Goal: Information Seeking & Learning: Compare options

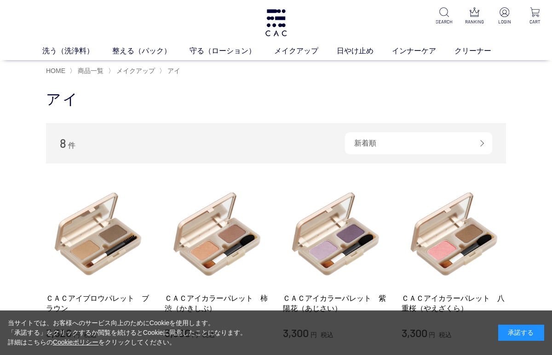
scroll to position [61, 0]
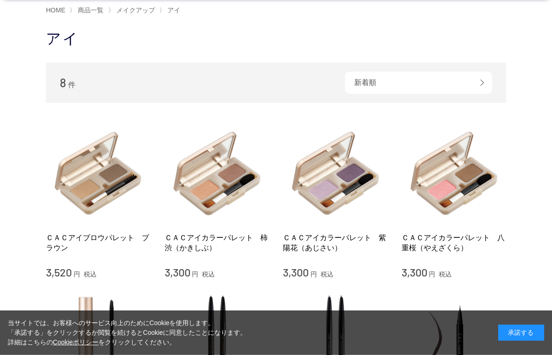
click at [103, 189] on img at bounding box center [98, 173] width 105 height 105
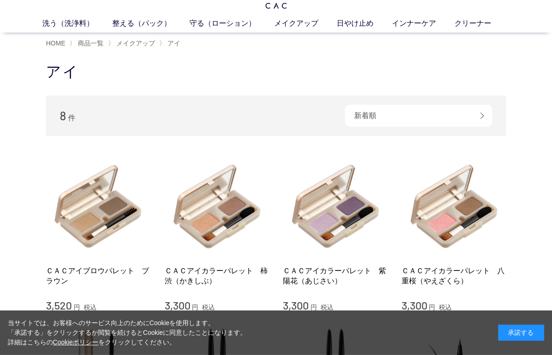
scroll to position [70, 0]
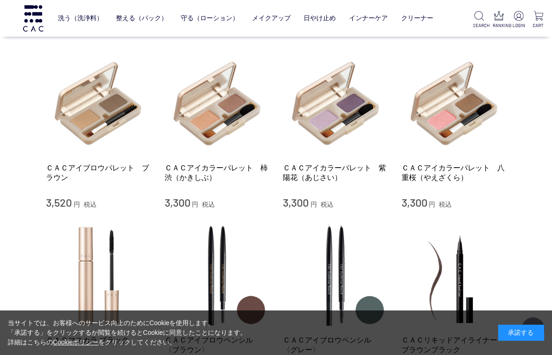
click at [229, 117] on img at bounding box center [217, 103] width 105 height 105
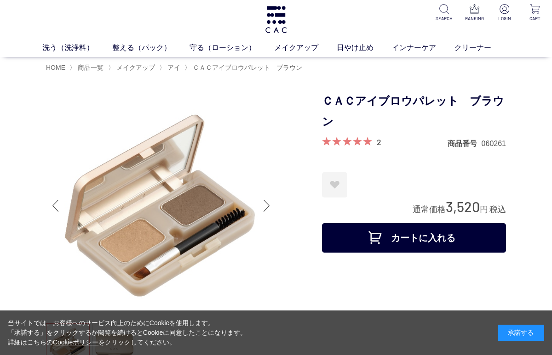
scroll to position [42, 0]
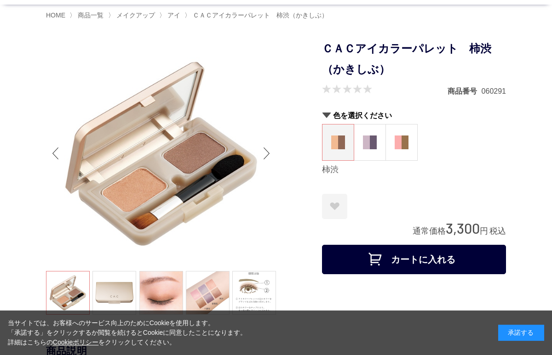
scroll to position [71, 0]
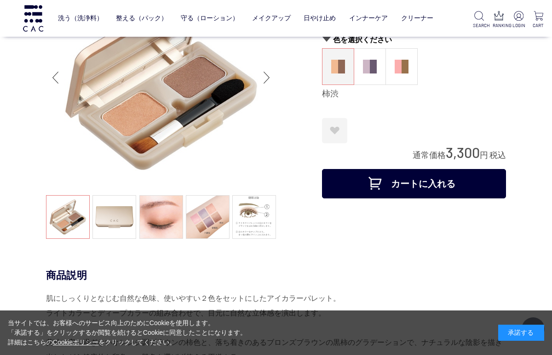
click at [170, 223] on link at bounding box center [161, 217] width 44 height 44
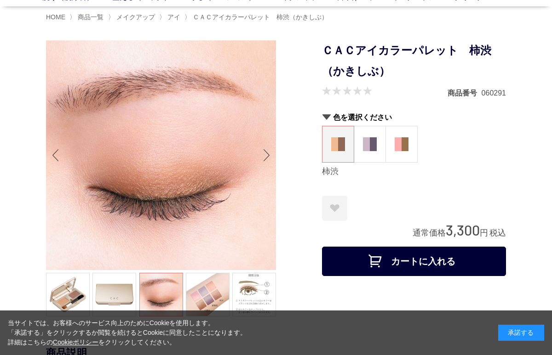
scroll to position [54, 0]
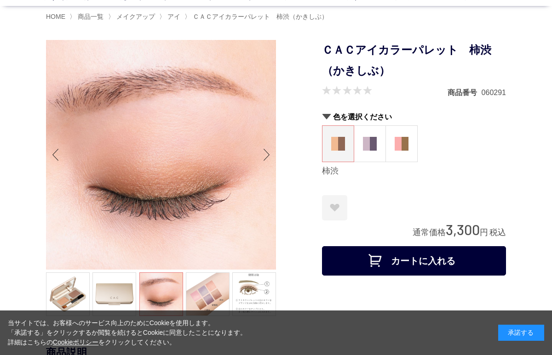
click at [370, 145] on img at bounding box center [370, 144] width 14 height 14
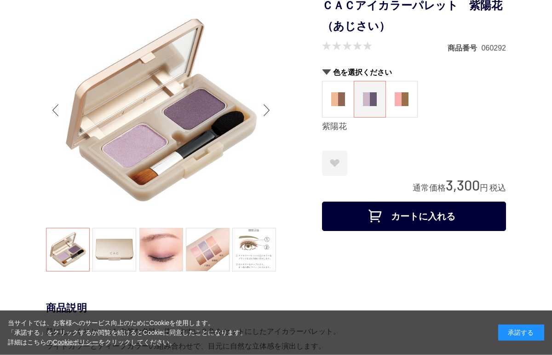
scroll to position [99, 0]
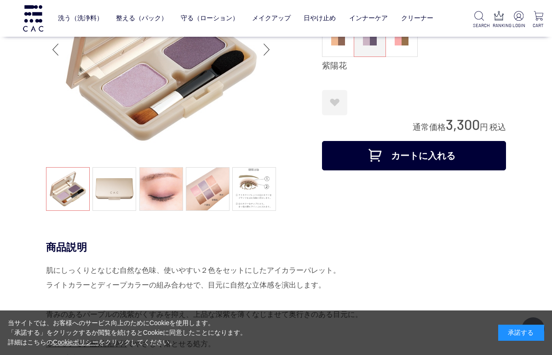
click at [166, 203] on link at bounding box center [161, 189] width 44 height 44
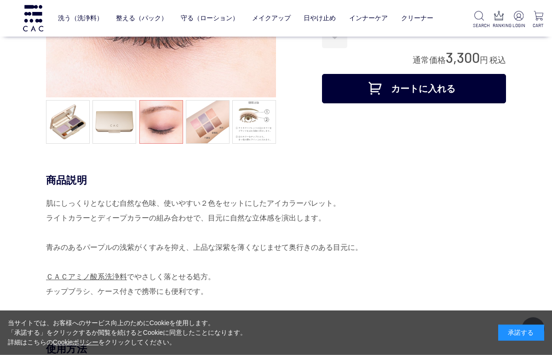
scroll to position [62, 0]
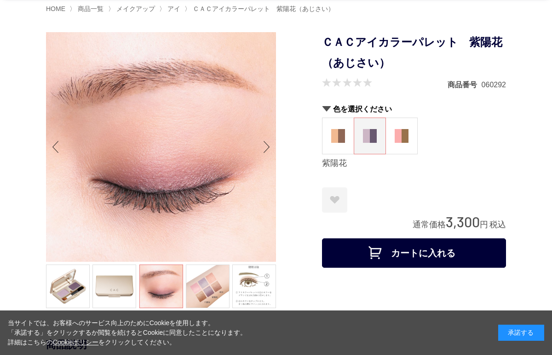
click at [403, 135] on img at bounding box center [402, 136] width 14 height 14
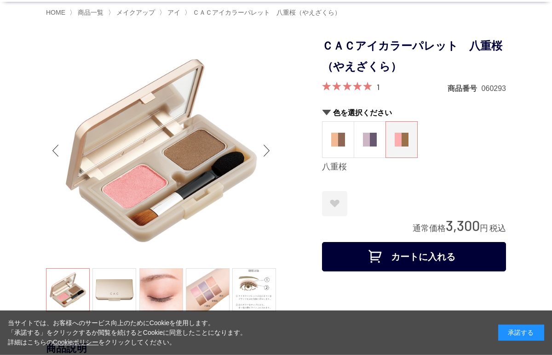
scroll to position [59, 0]
click at [176, 299] on link at bounding box center [161, 290] width 44 height 44
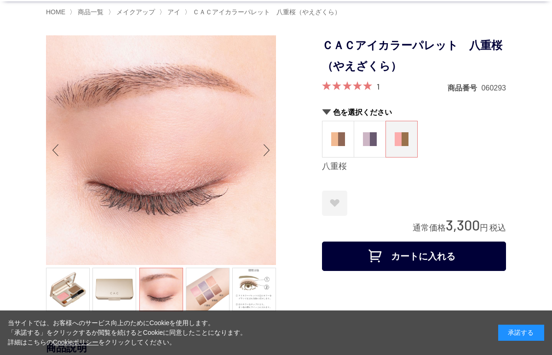
click at [334, 145] on img at bounding box center [338, 139] width 14 height 14
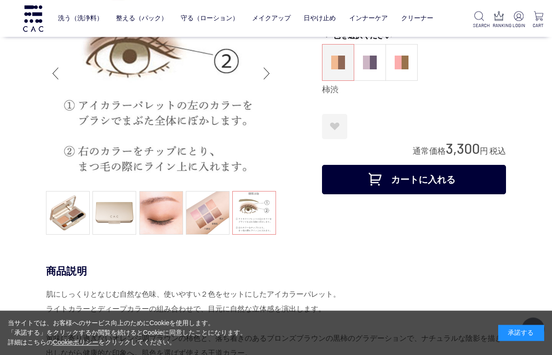
scroll to position [75, 0]
click at [174, 214] on link at bounding box center [161, 213] width 44 height 44
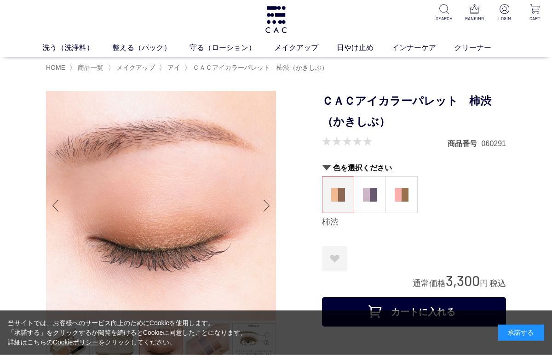
scroll to position [4, 0]
